Goal: Communication & Community: Answer question/provide support

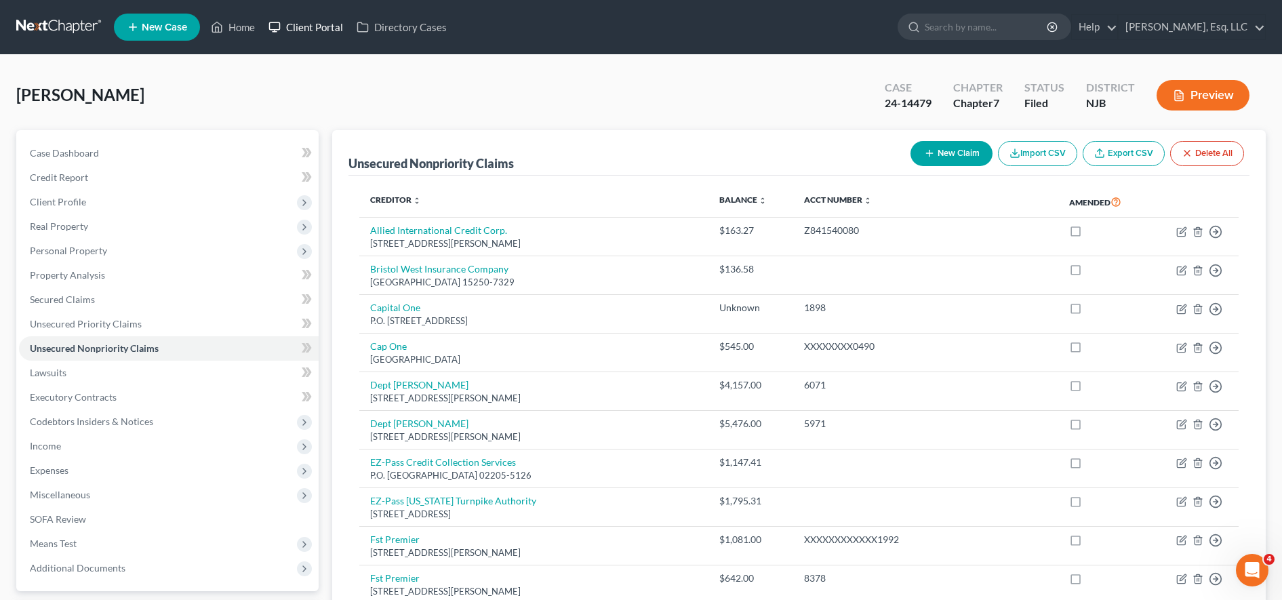
click at [303, 28] on link "Client Portal" at bounding box center [306, 27] width 88 height 24
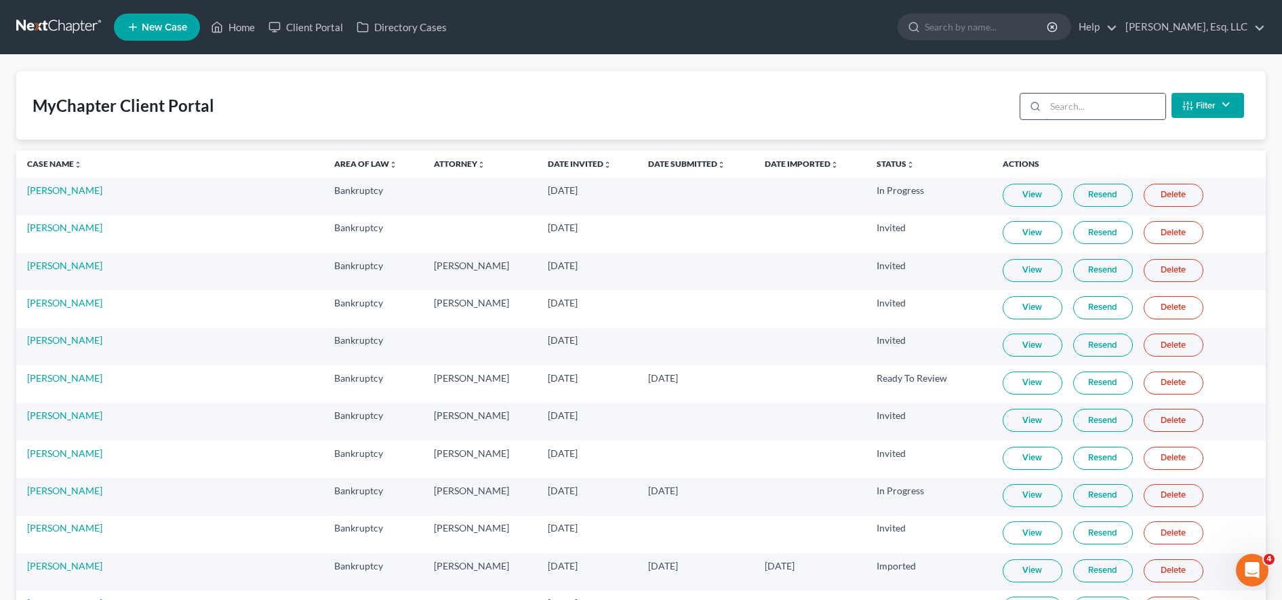
click at [1076, 110] on input "search" at bounding box center [1105, 107] width 120 height 26
type input "m"
click at [999, 32] on input "search" at bounding box center [987, 26] width 124 height 25
type input "WMM"
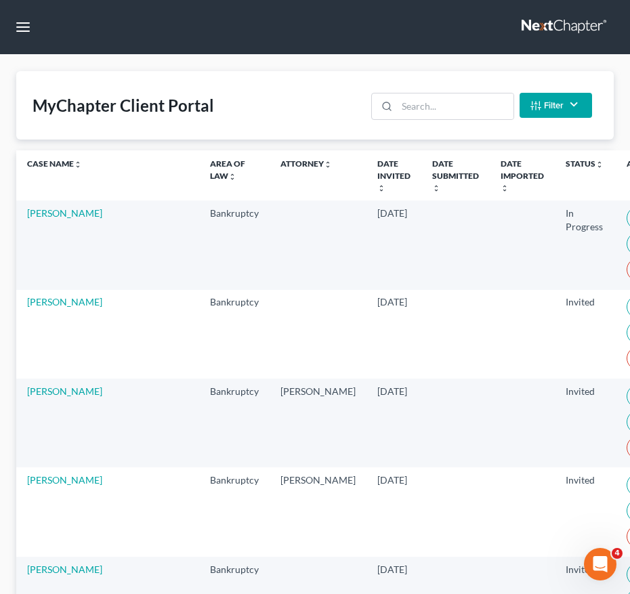
click at [437, 123] on div "Filter Status Filter... Invited In Progress Ready To Review Reviewed Imported S…" at bounding box center [482, 105] width 232 height 36
click at [433, 86] on div "MyChapter Client Portal Filter Status Filter... Invited In Progress Ready To Re…" at bounding box center [315, 105] width 598 height 68
drag, startPoint x: 433, startPoint y: 85, endPoint x: 434, endPoint y: 113, distance: 27.1
click at [434, 113] on input "search" at bounding box center [455, 107] width 116 height 26
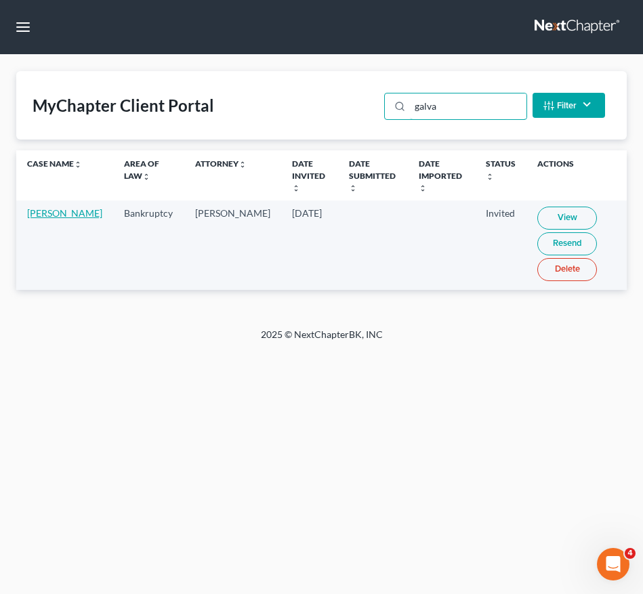
type input "galva"
click at [48, 213] on link "[PERSON_NAME]" at bounding box center [64, 213] width 75 height 12
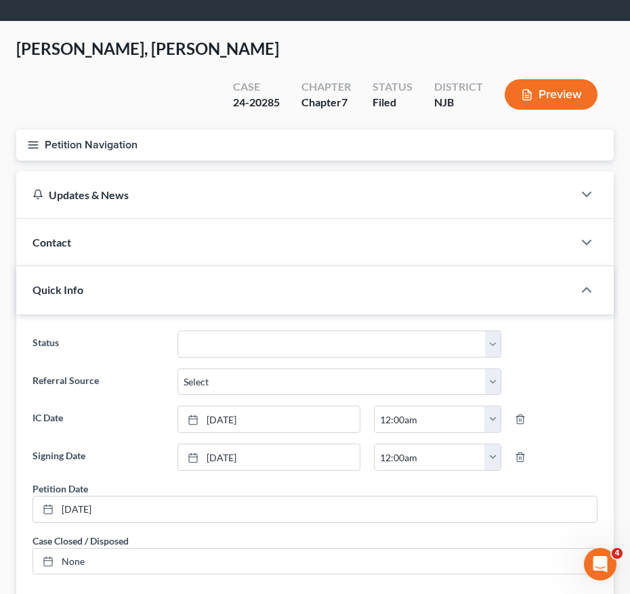
scroll to position [34, 0]
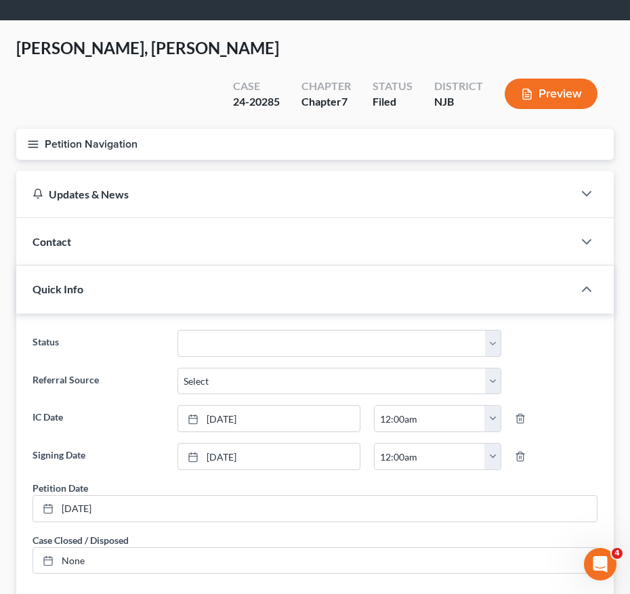
click at [33, 129] on button "Petition Navigation" at bounding box center [315, 144] width 598 height 31
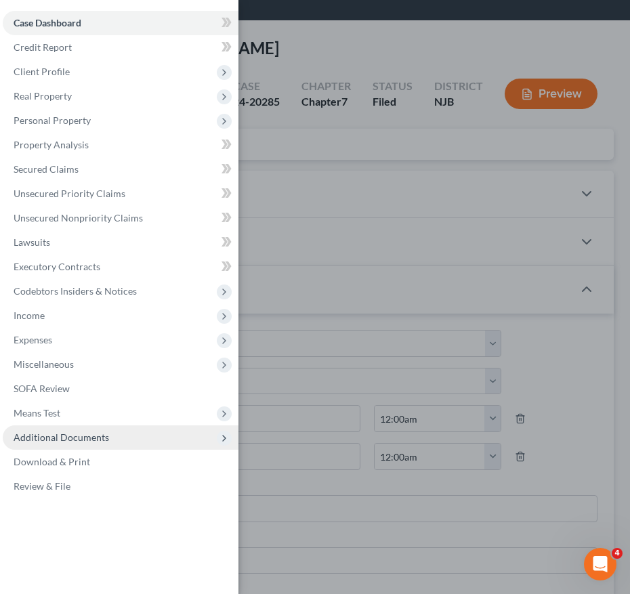
click at [79, 443] on span "Additional Documents" at bounding box center [62, 438] width 96 height 12
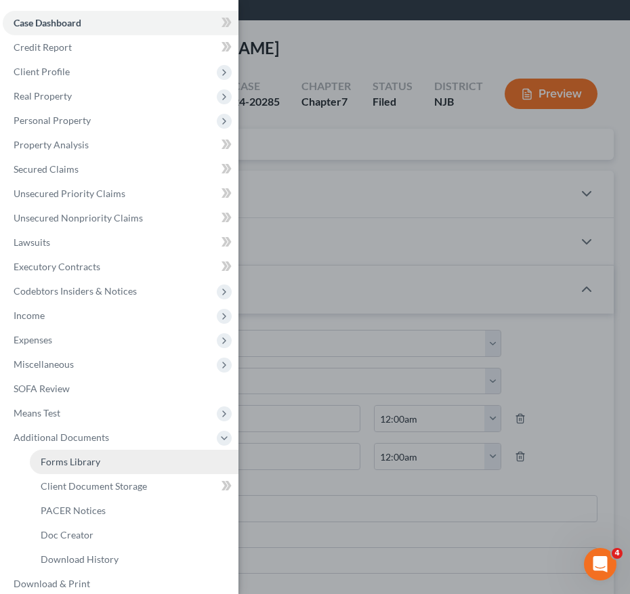
scroll to position [37, 0]
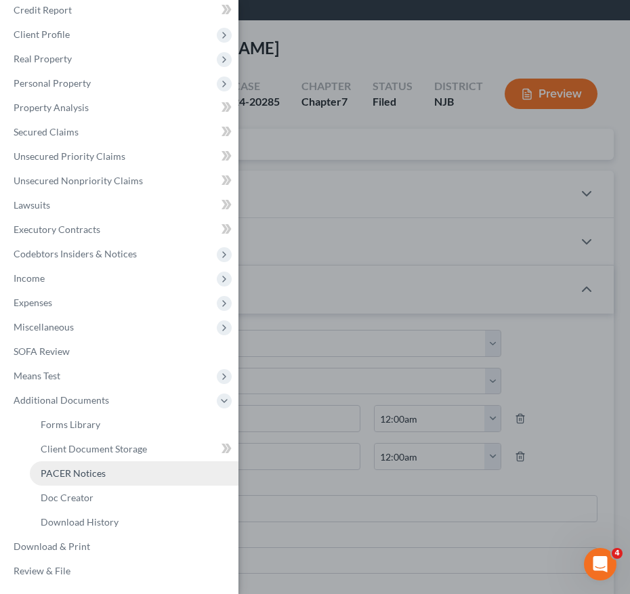
click at [89, 472] on span "PACER Notices" at bounding box center [73, 474] width 65 height 12
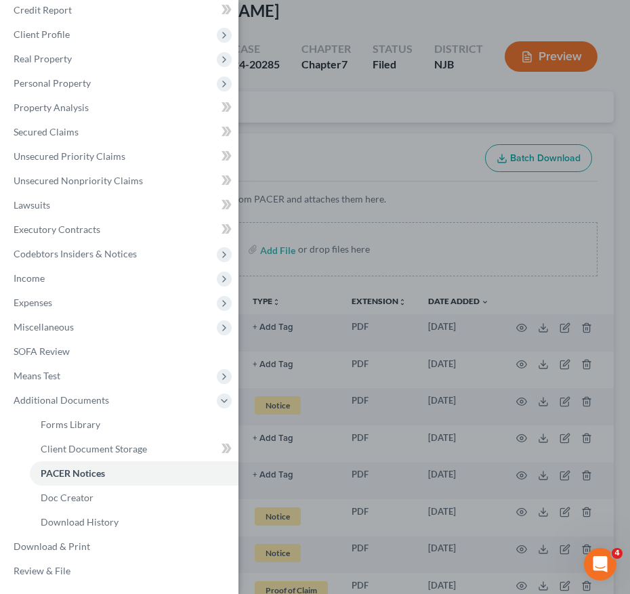
scroll to position [104, 0]
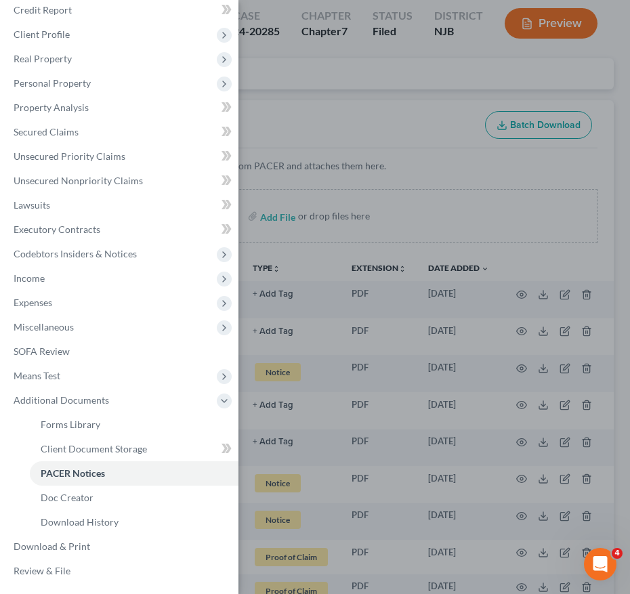
click at [421, 342] on div "Case Dashboard Payments Invoices Payments Payments Credit Report Client Profile" at bounding box center [315, 297] width 630 height 594
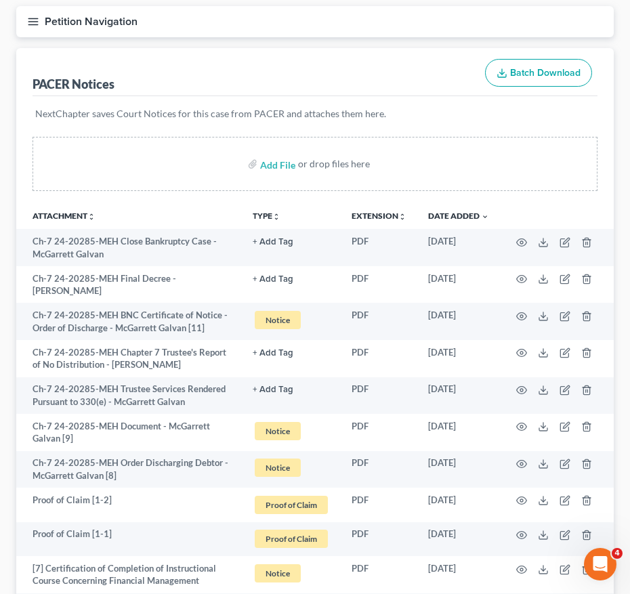
scroll to position [463, 0]
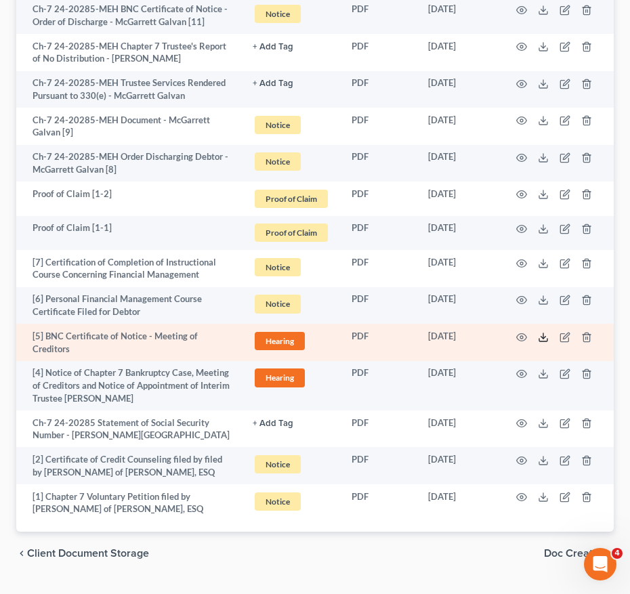
click at [543, 336] on polyline at bounding box center [544, 337] width 5 height 2
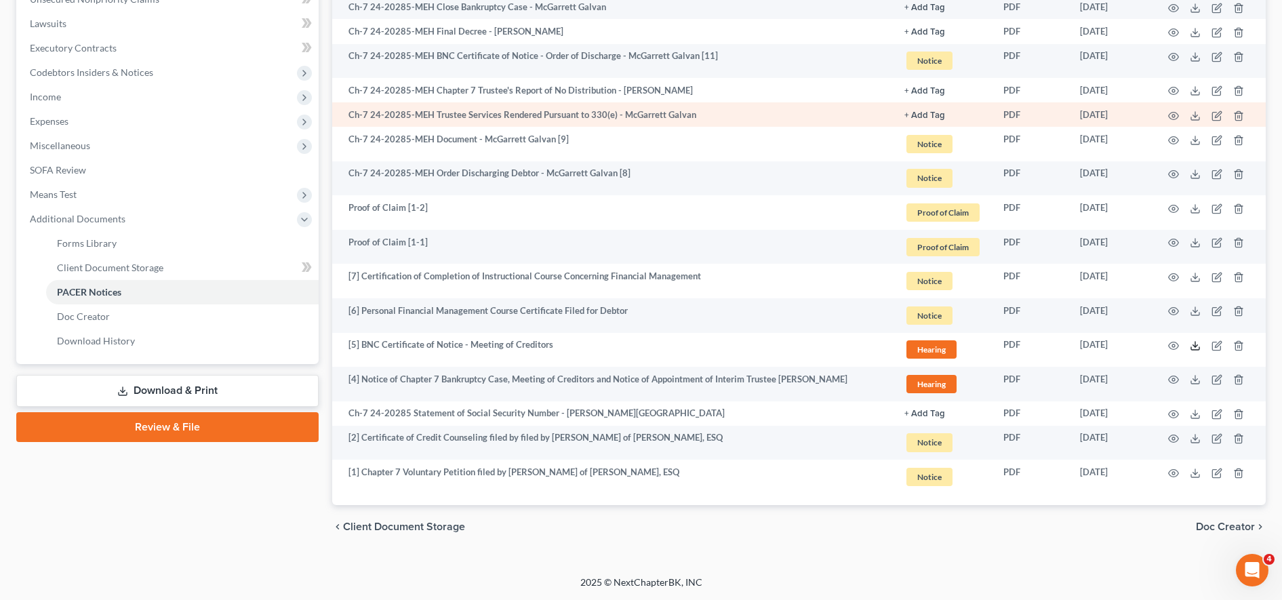
scroll to position [0, 0]
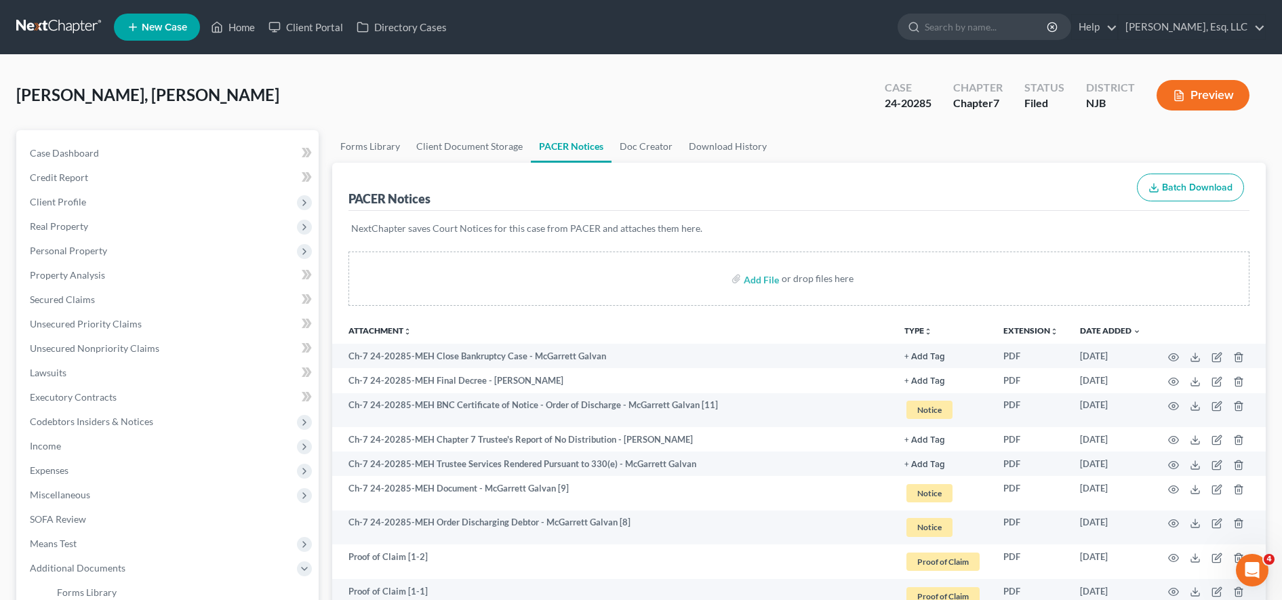
click at [319, 7] on nav "Home New Case Client Portal Directory Cases [PERSON_NAME], Esq. LLC [EMAIL_ADDR…" at bounding box center [641, 27] width 1282 height 54
click at [310, 32] on link "Client Portal" at bounding box center [306, 27] width 88 height 24
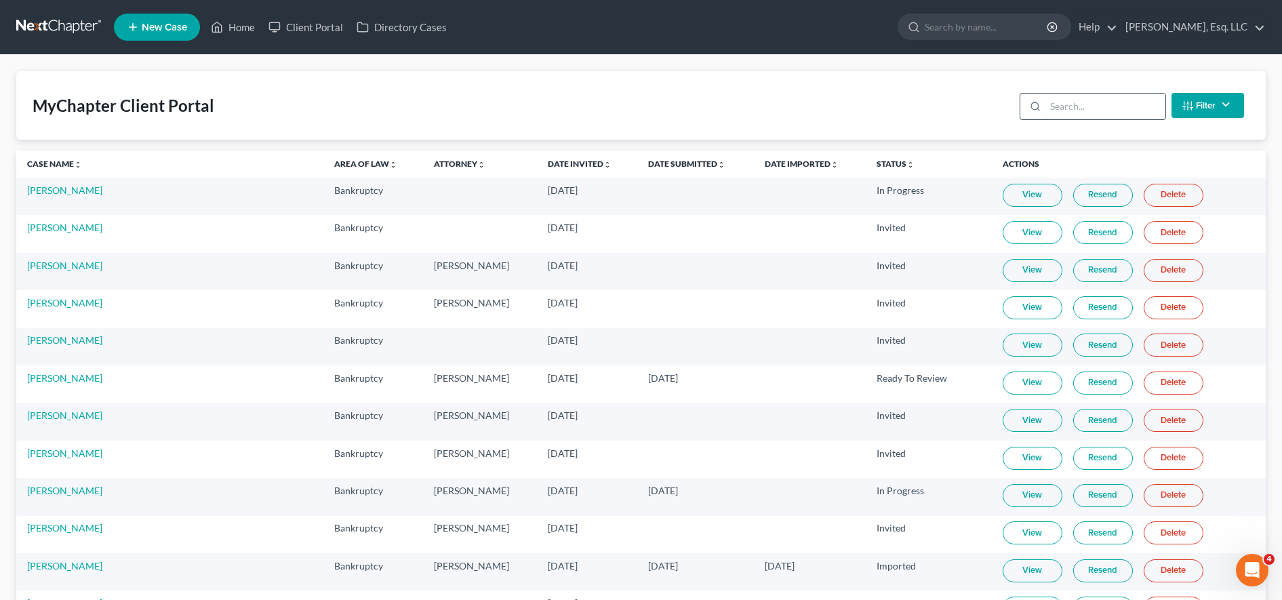
click at [1108, 109] on input "search" at bounding box center [1105, 107] width 120 height 26
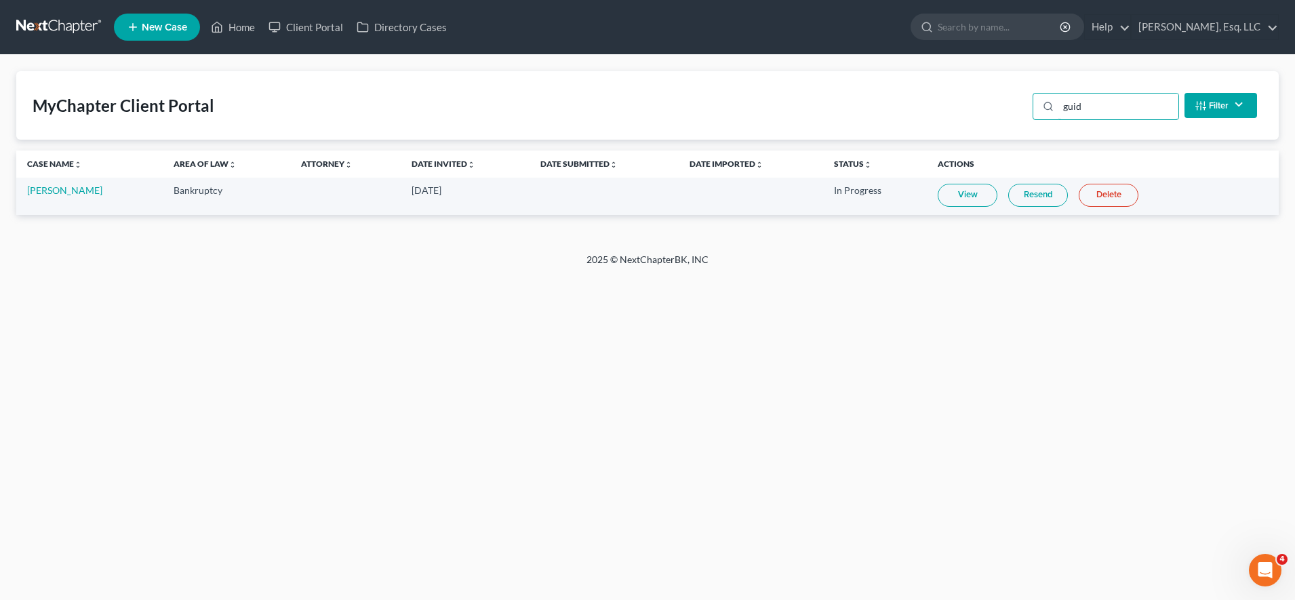
type input "guid"
click at [1036, 200] on link "Resend" at bounding box center [1038, 195] width 60 height 23
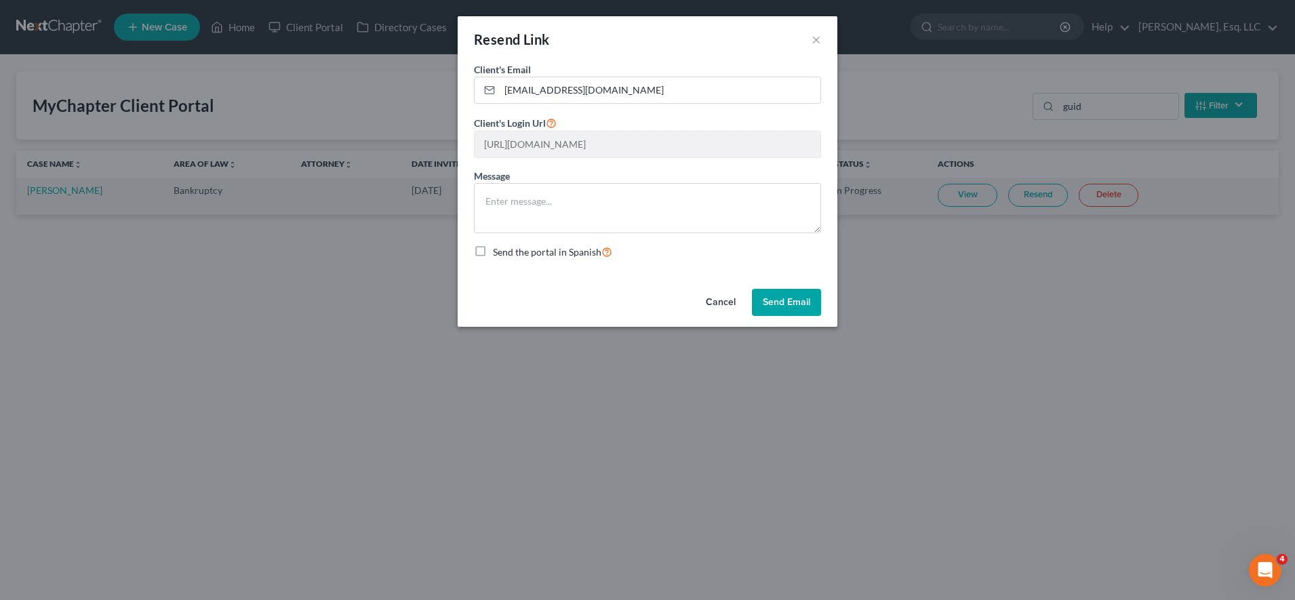
click at [807, 278] on div "Client's Email * [EMAIL_ADDRESS][DOMAIN_NAME] Client's Login Url [URL][DOMAIN_N…" at bounding box center [648, 172] width 380 height 221
click at [802, 304] on button "Send Email" at bounding box center [786, 302] width 69 height 27
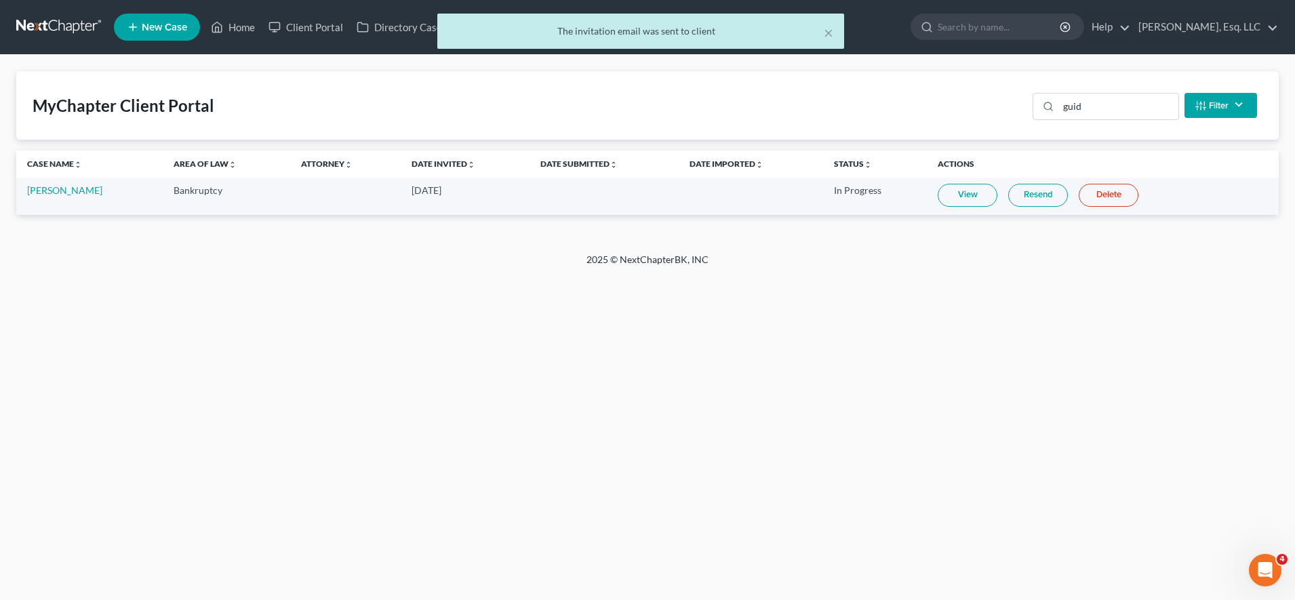
click at [1051, 190] on link "Resend" at bounding box center [1038, 195] width 60 height 23
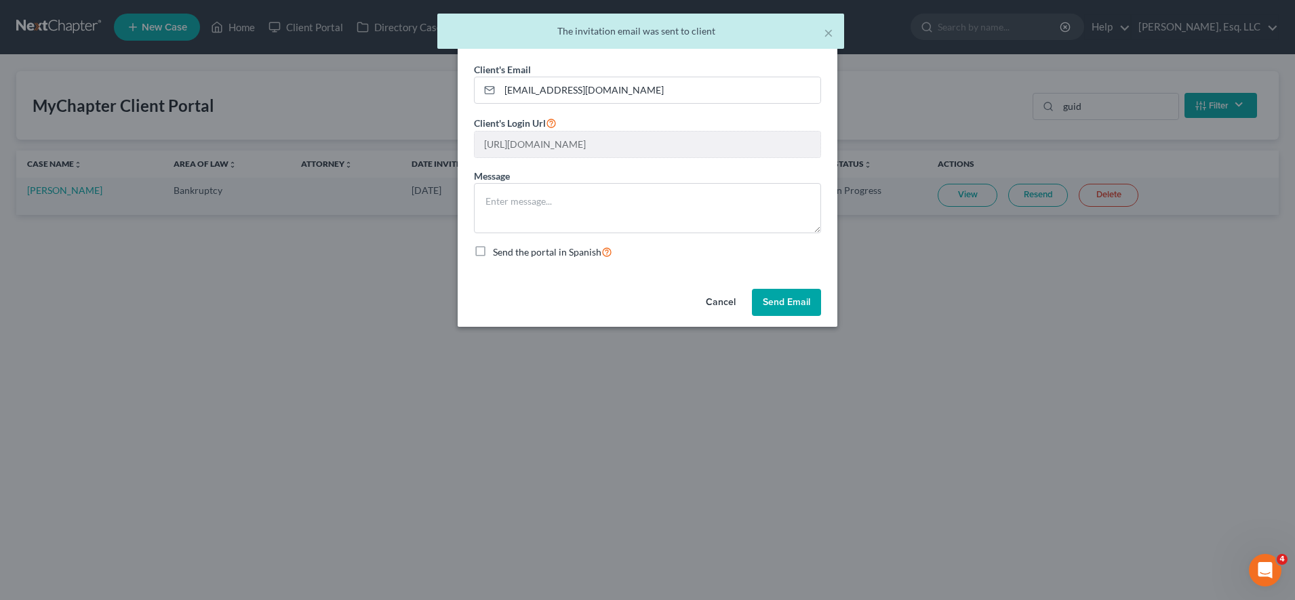
click at [788, 302] on button "Send Email" at bounding box center [786, 302] width 69 height 27
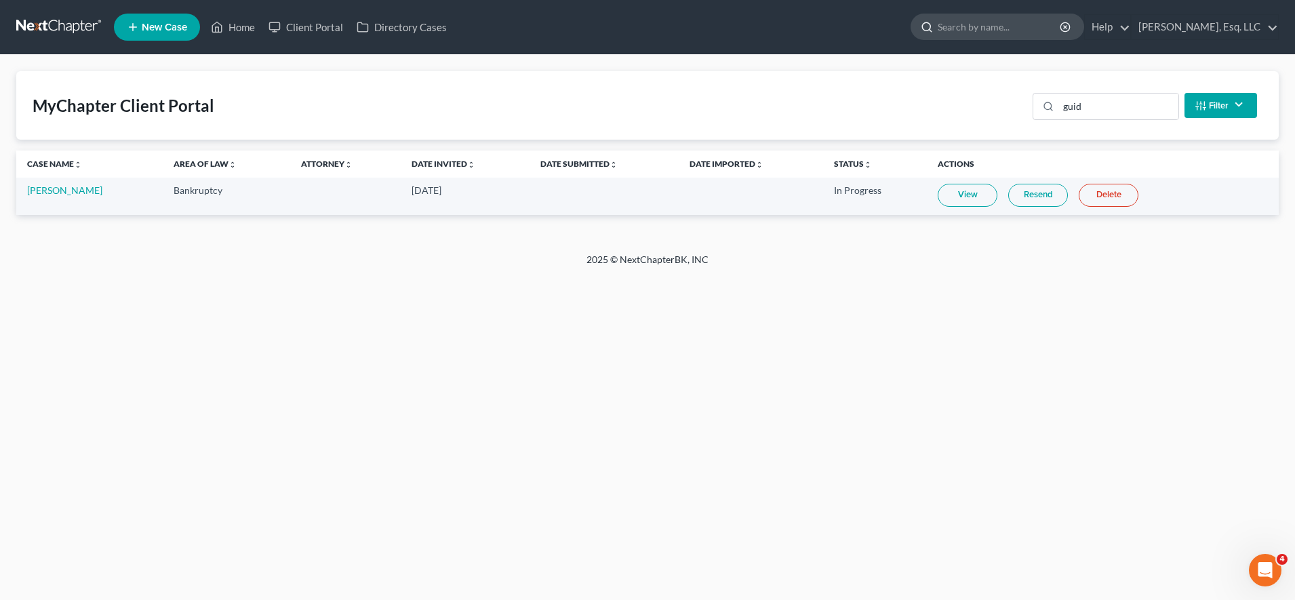
click at [1038, 16] on input "search" at bounding box center [999, 26] width 124 height 25
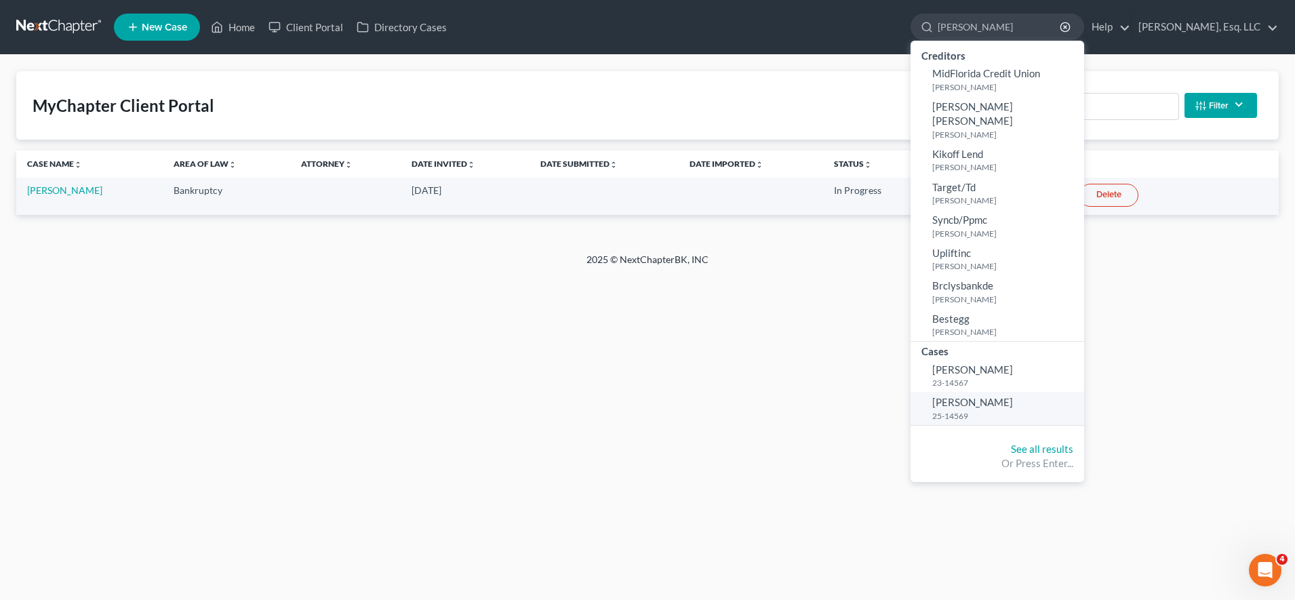
type input "[PERSON_NAME]"
click at [999, 410] on small "25-14569" at bounding box center [1006, 416] width 148 height 12
select select "3"
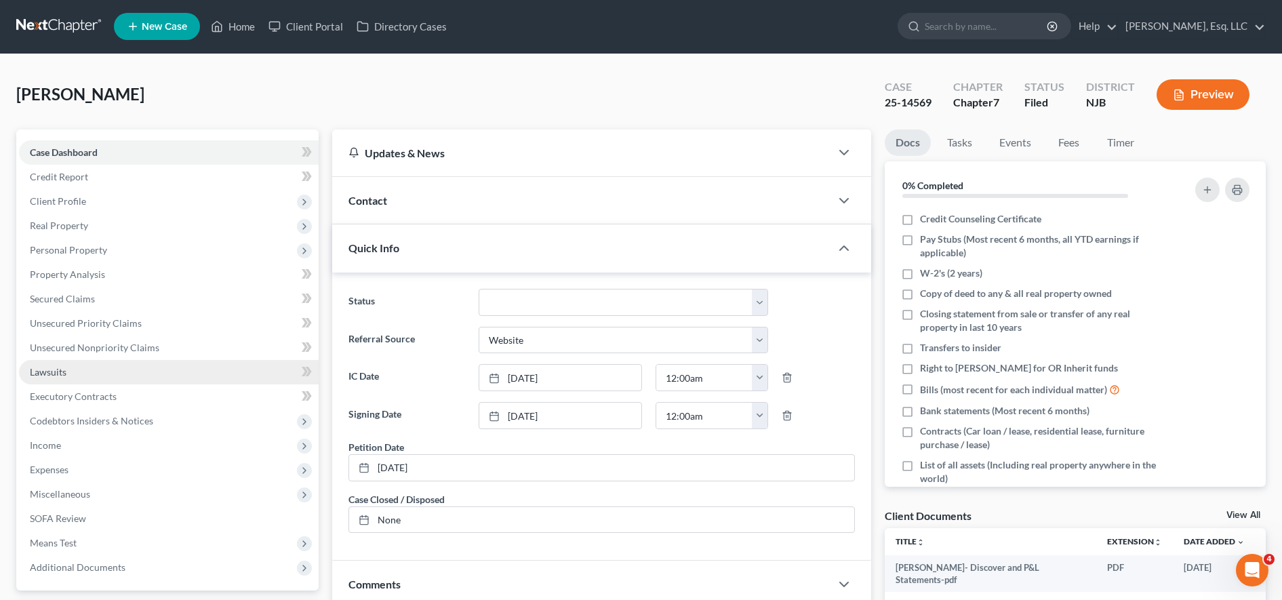
scroll to position [288, 0]
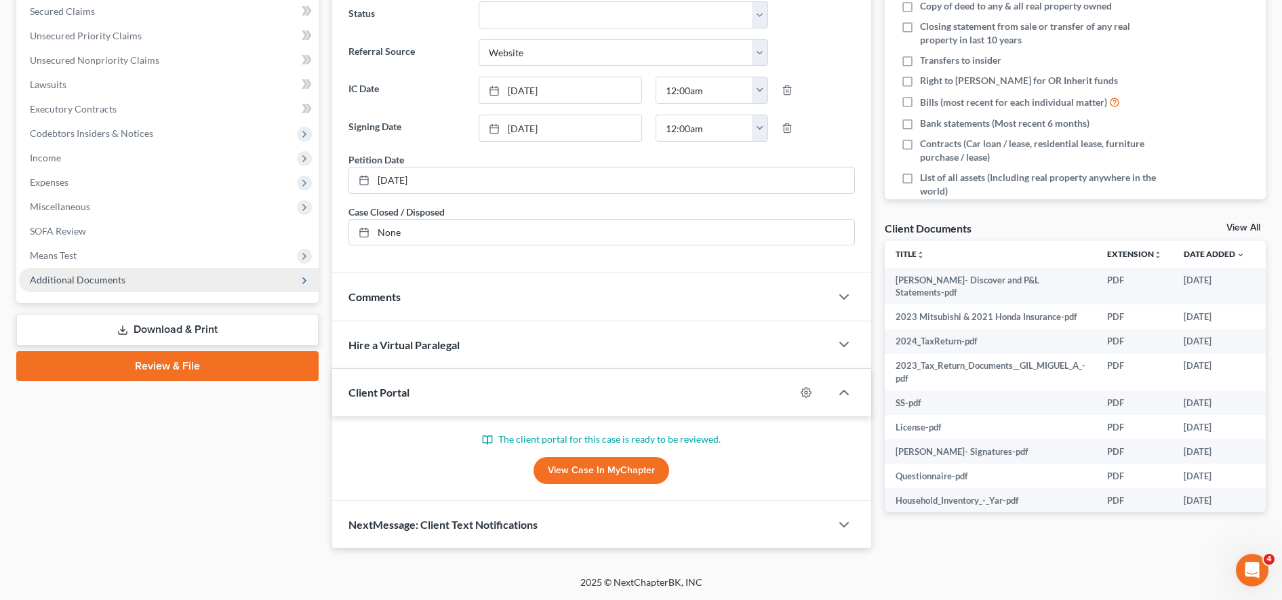
click at [174, 283] on span "Additional Documents" at bounding box center [169, 280] width 300 height 24
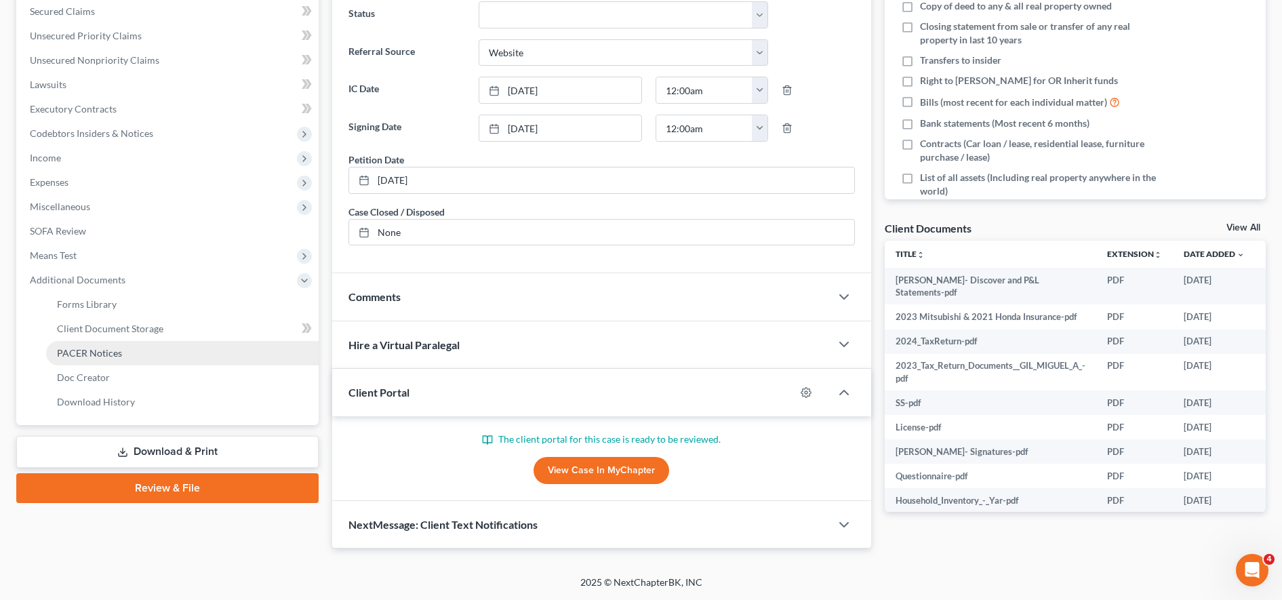
click at [168, 348] on link "PACER Notices" at bounding box center [182, 353] width 272 height 24
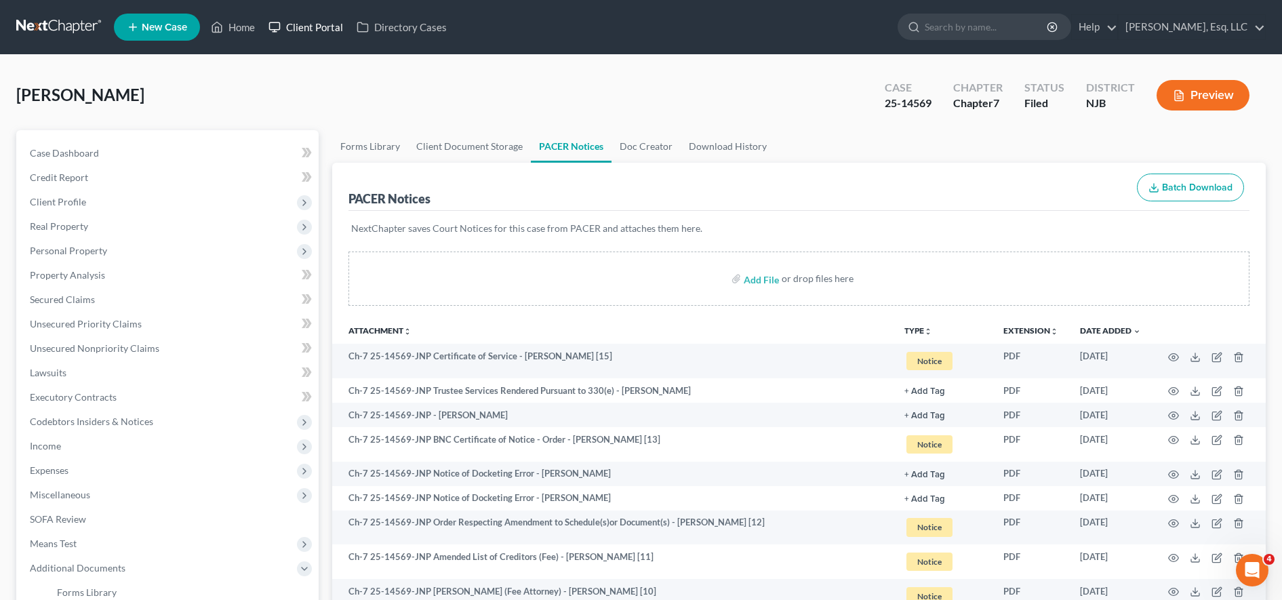
click at [333, 28] on link "Client Portal" at bounding box center [306, 27] width 88 height 24
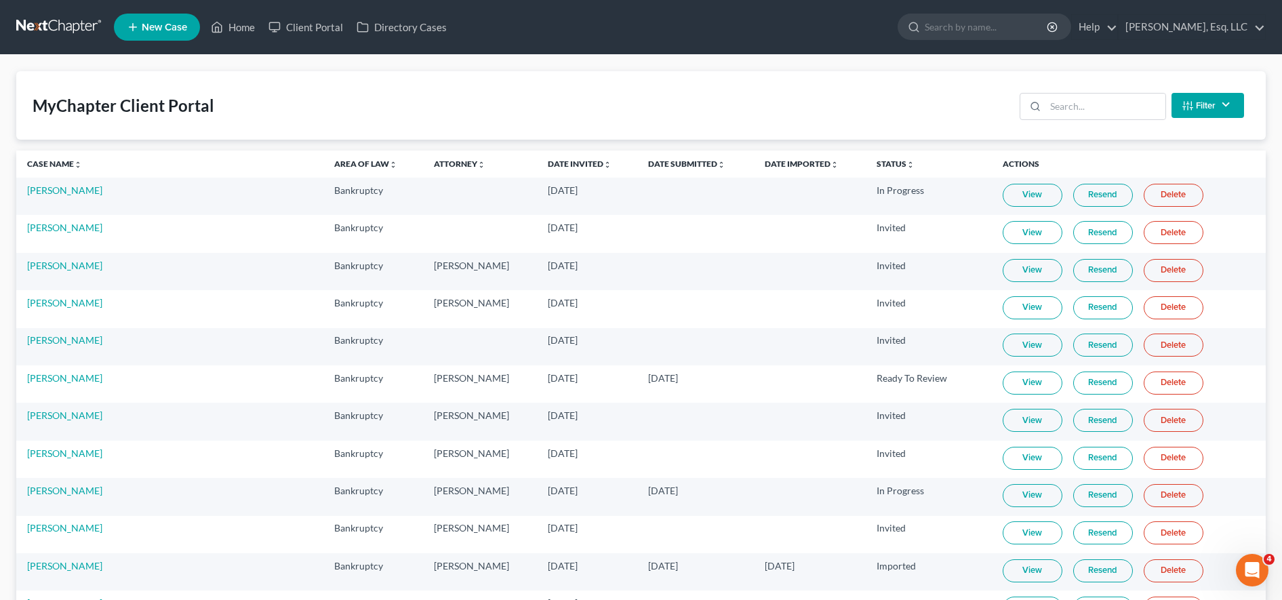
click at [1131, 92] on div "Filter Status Filter... Invited In Progress Ready To Review Reviewed Imported S…" at bounding box center [1131, 105] width 235 height 36
drag, startPoint x: 1131, startPoint y: 92, endPoint x: 1096, endPoint y: 114, distance: 41.4
click at [1096, 114] on input "search" at bounding box center [1105, 107] width 120 height 26
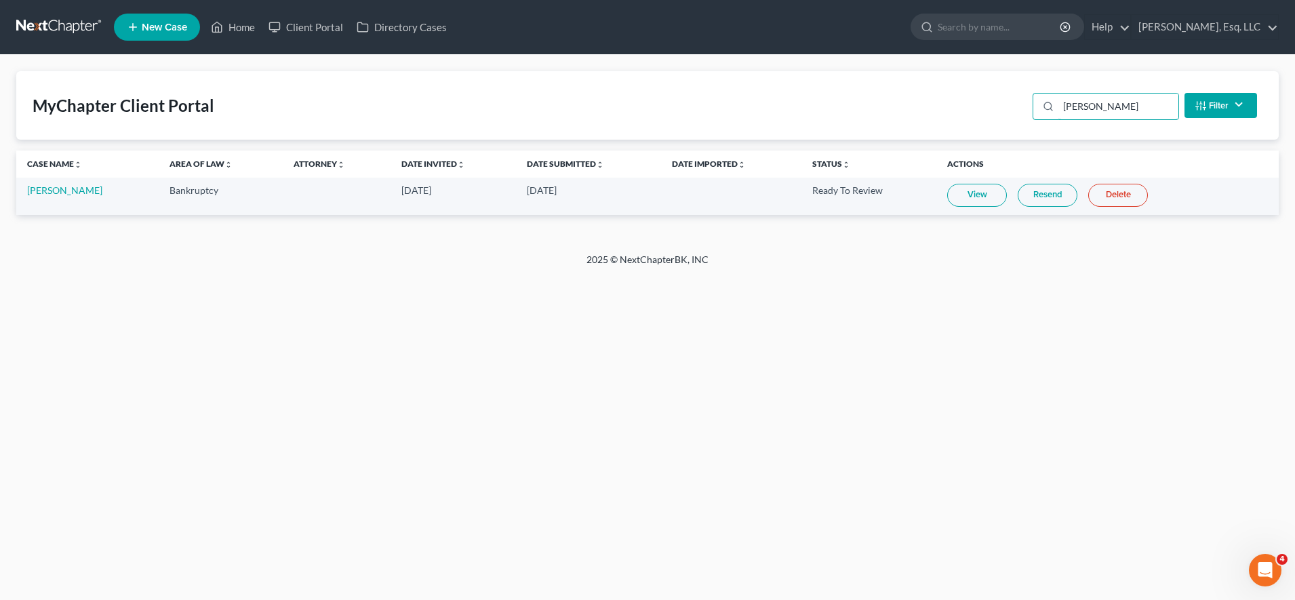
type input "[PERSON_NAME]"
click at [1055, 198] on link "Resend" at bounding box center [1047, 195] width 60 height 23
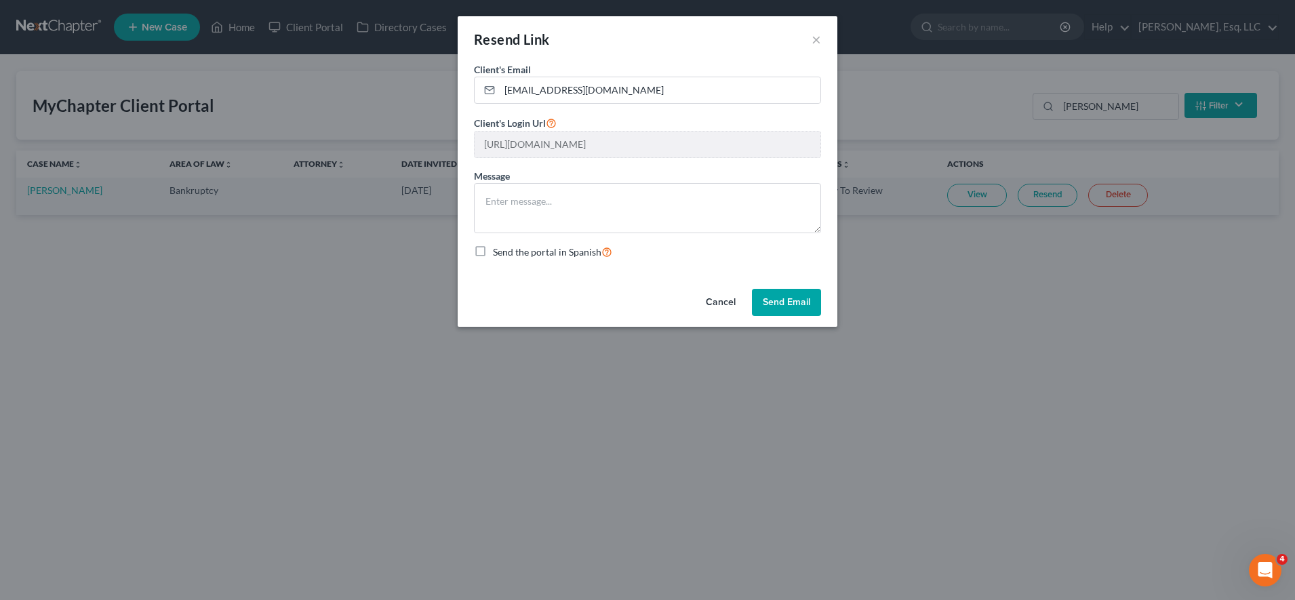
click at [784, 304] on button "Send Email" at bounding box center [786, 302] width 69 height 27
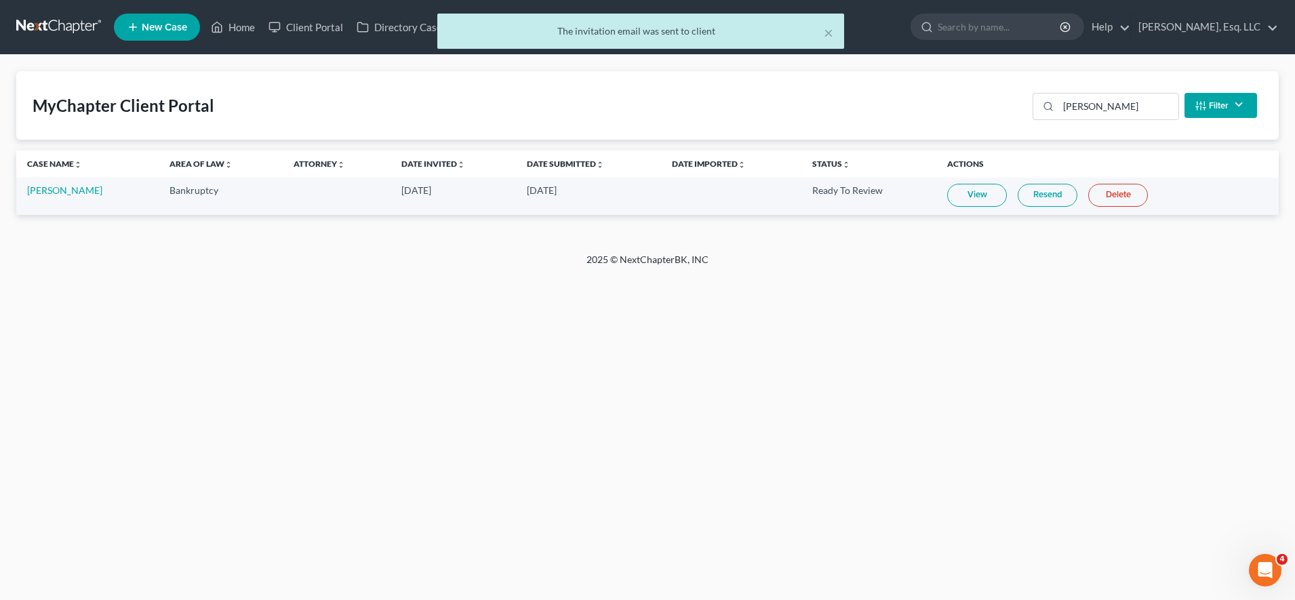
click at [1035, 197] on link "Resend" at bounding box center [1047, 195] width 60 height 23
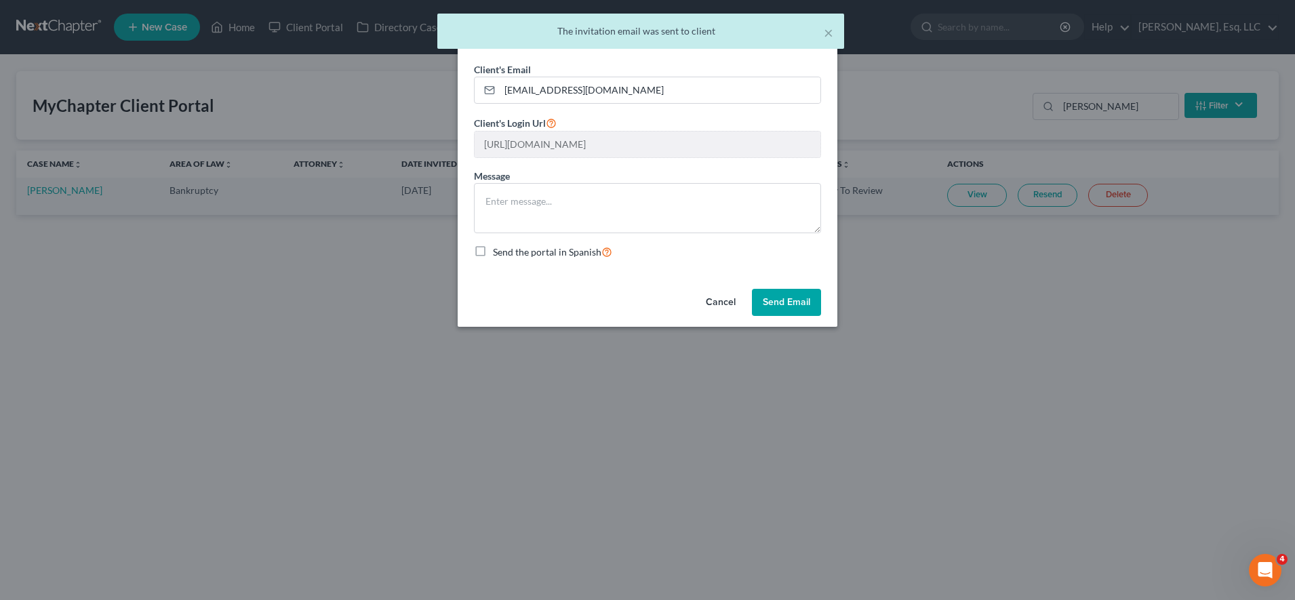
click at [784, 302] on button "Send Email" at bounding box center [786, 302] width 69 height 27
